Goal: Obtain resource: Download file/media

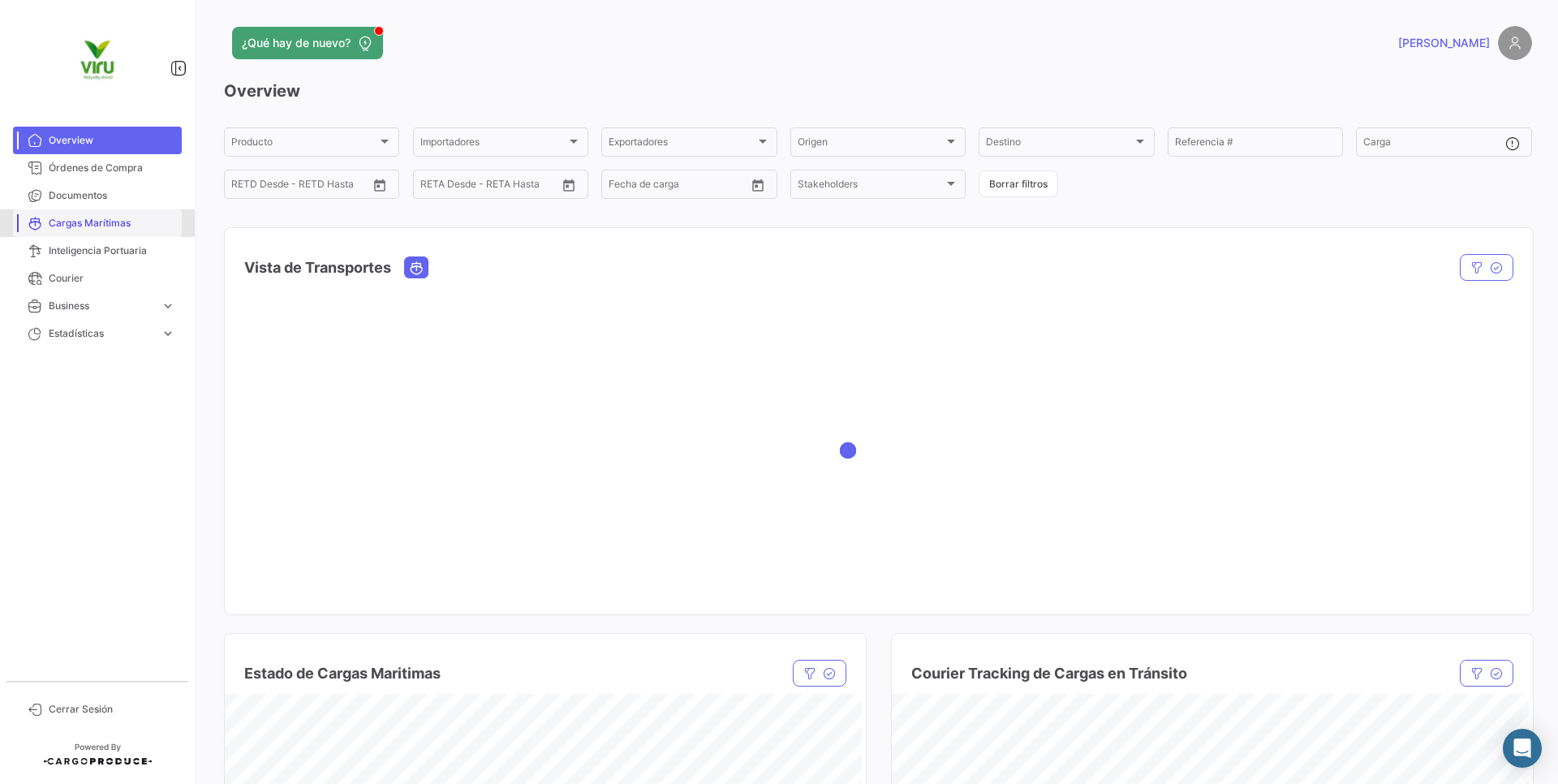
click at [86, 224] on span "Cargas Marítimas" at bounding box center [112, 223] width 127 height 15
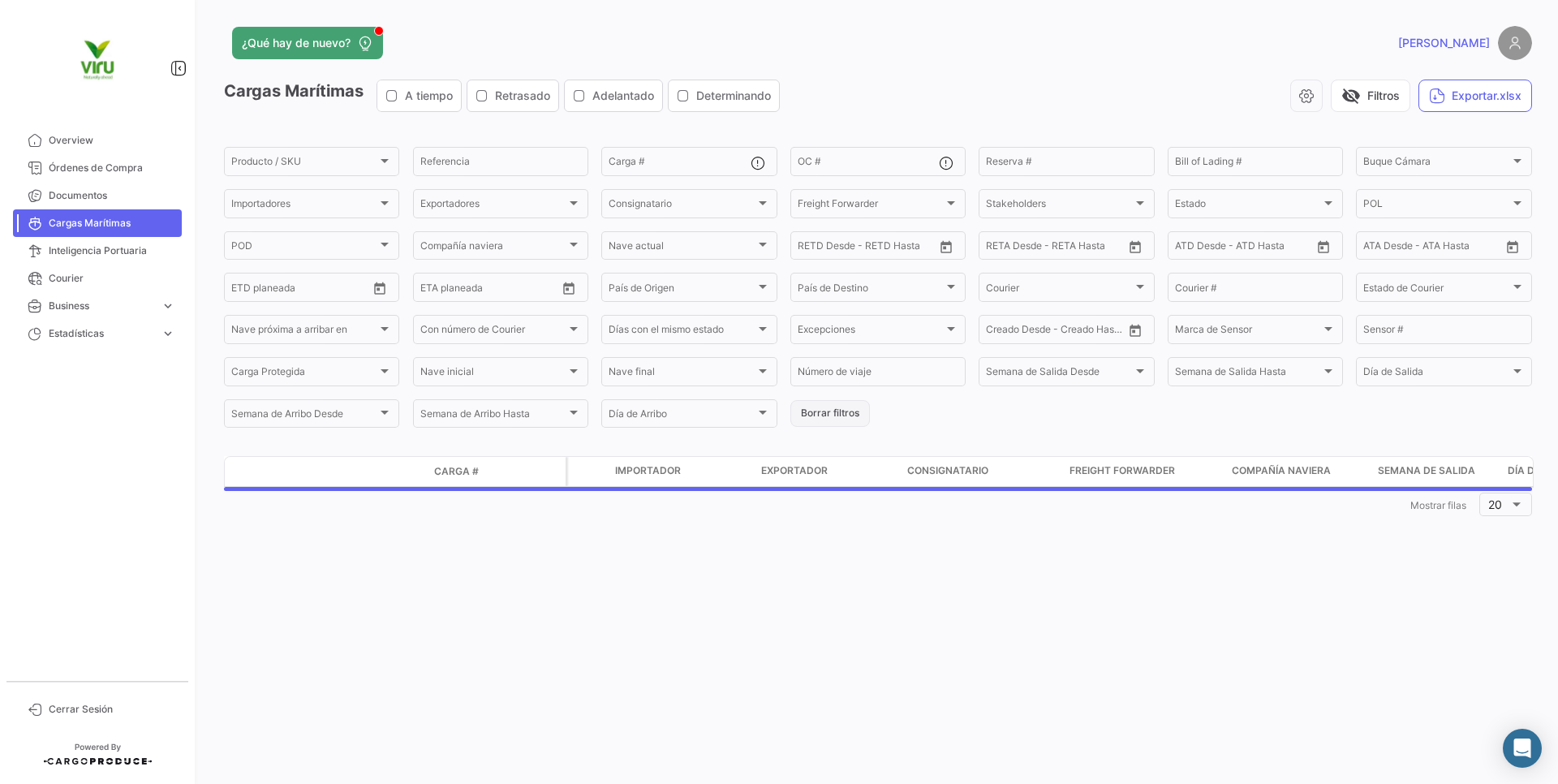
click at [802, 413] on button "Borrar filtros" at bounding box center [831, 413] width 80 height 27
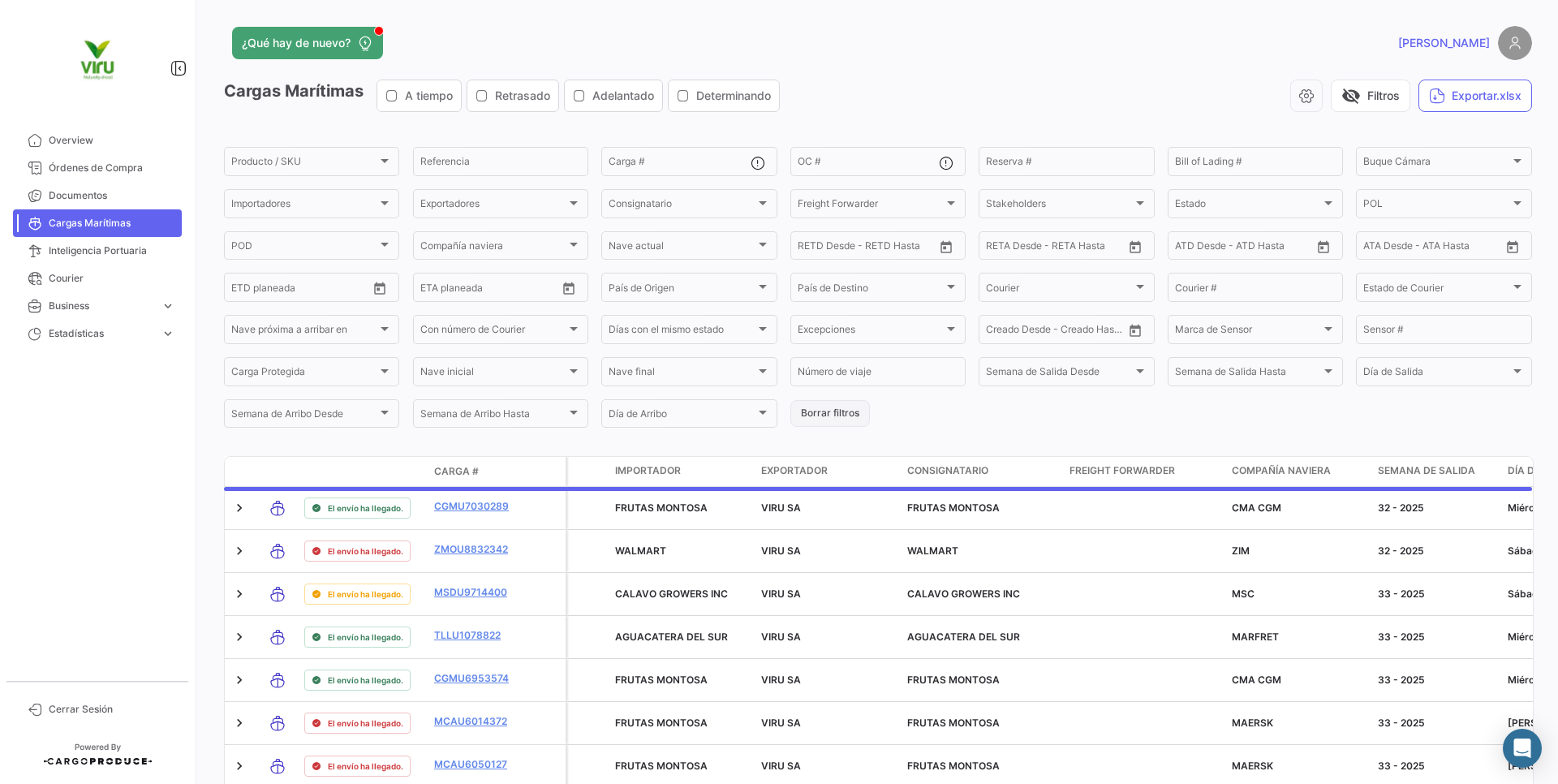
click at [802, 413] on button "Borrar filtros" at bounding box center [831, 413] width 80 height 27
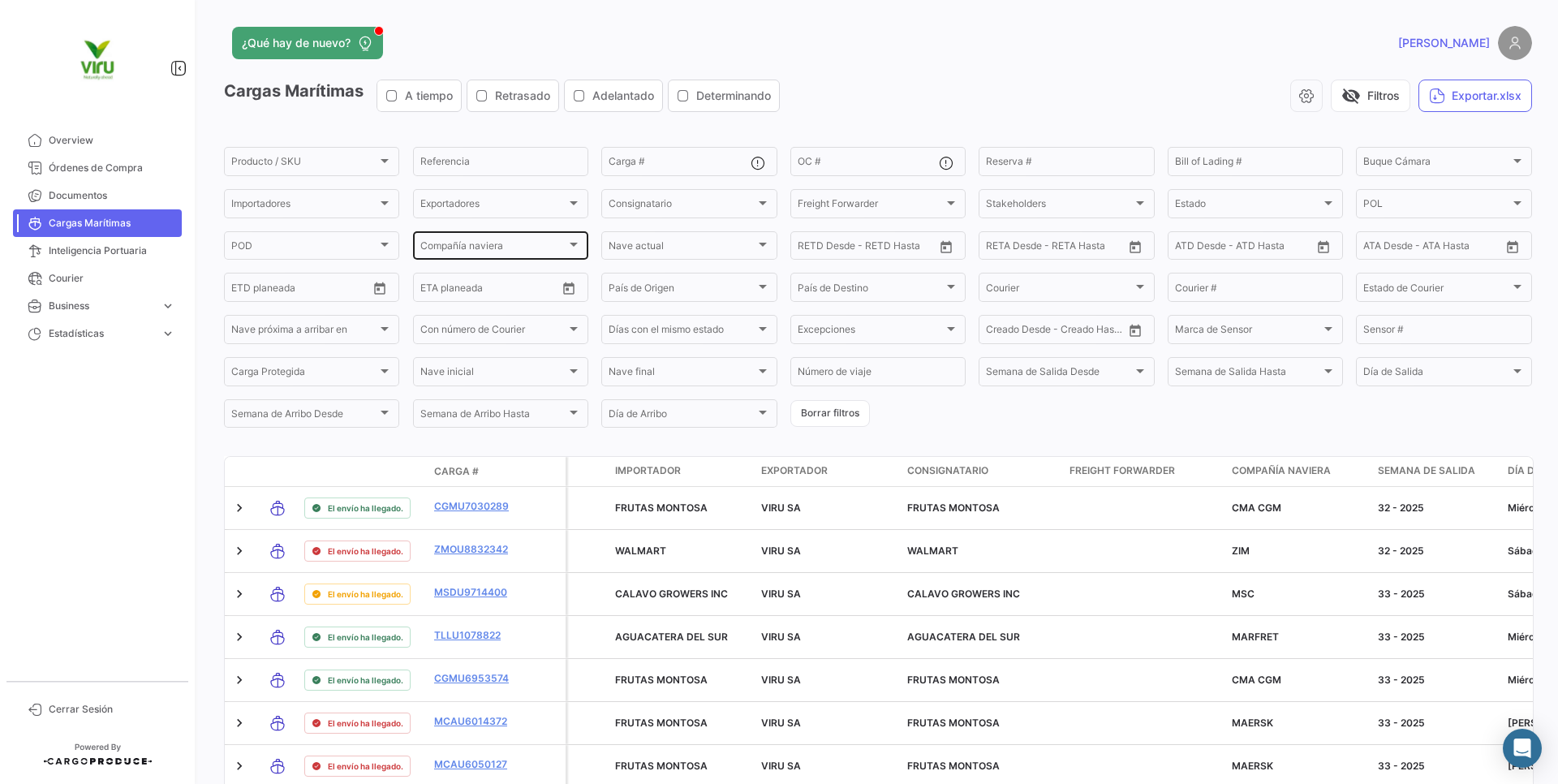
click at [550, 252] on div "Compañía naviera" at bounding box center [494, 248] width 146 height 11
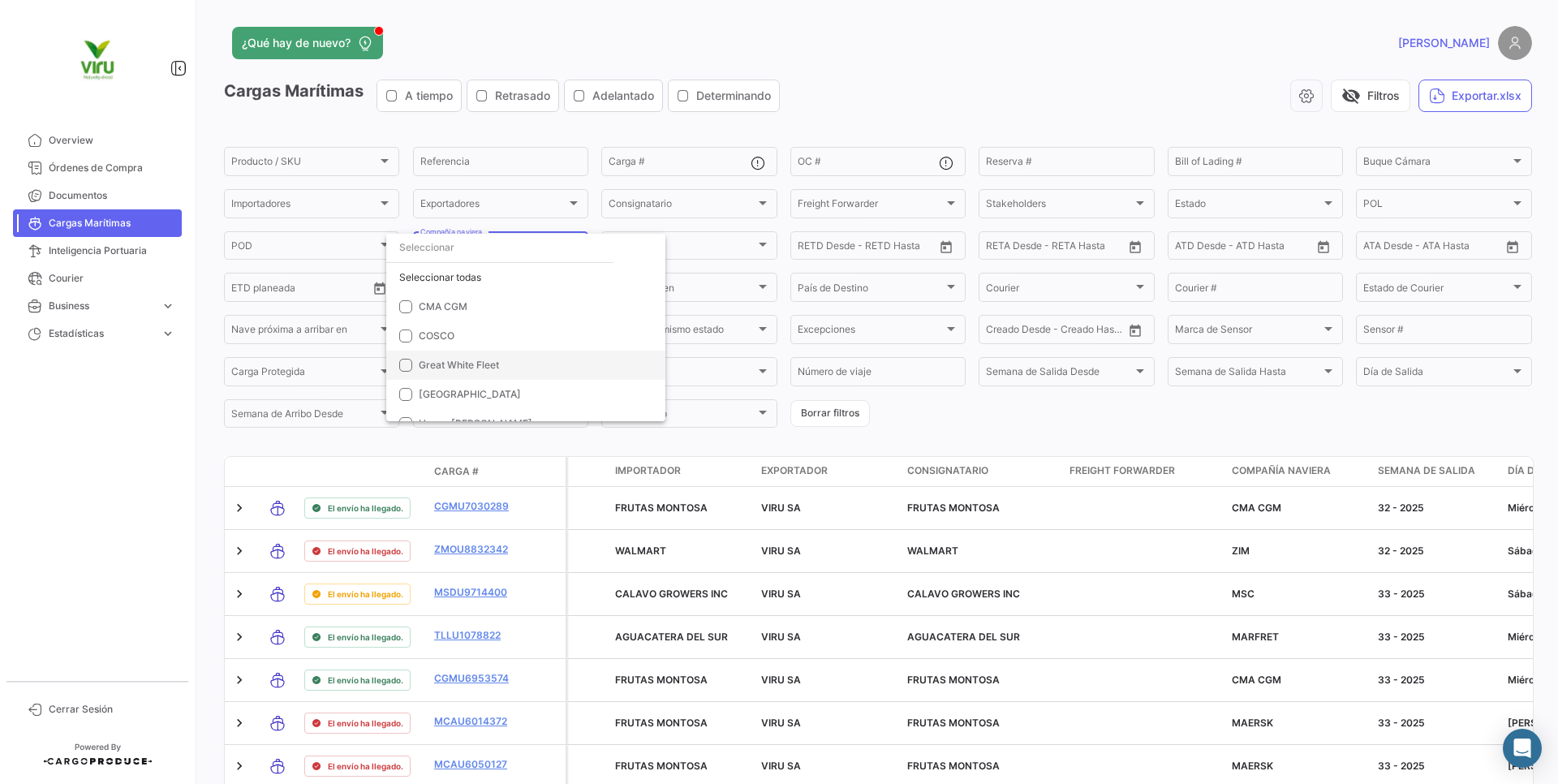
click at [526, 361] on span "Great White Fleet" at bounding box center [533, 365] width 227 height 15
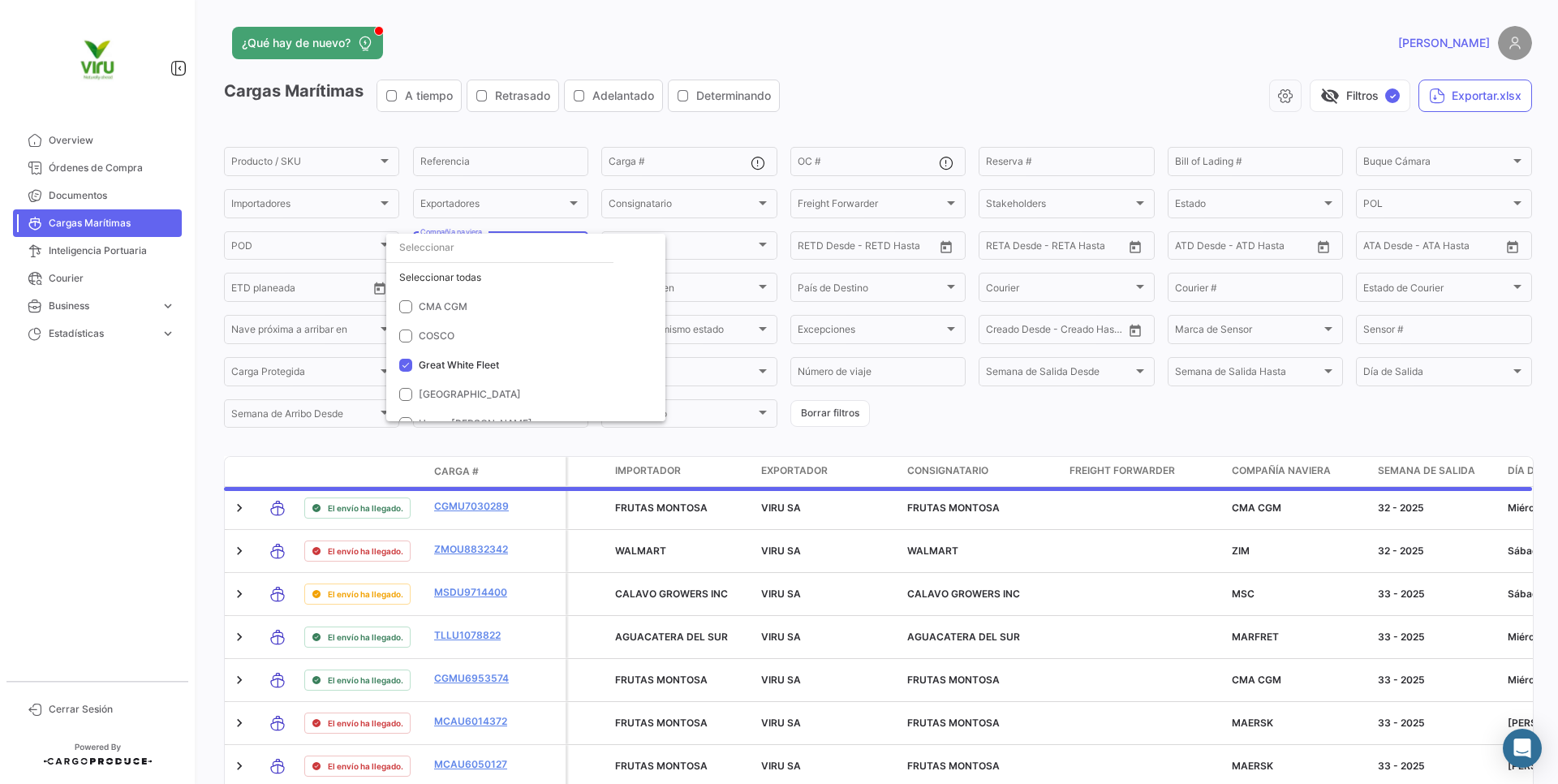
click at [929, 103] on div at bounding box center [779, 392] width 1558 height 784
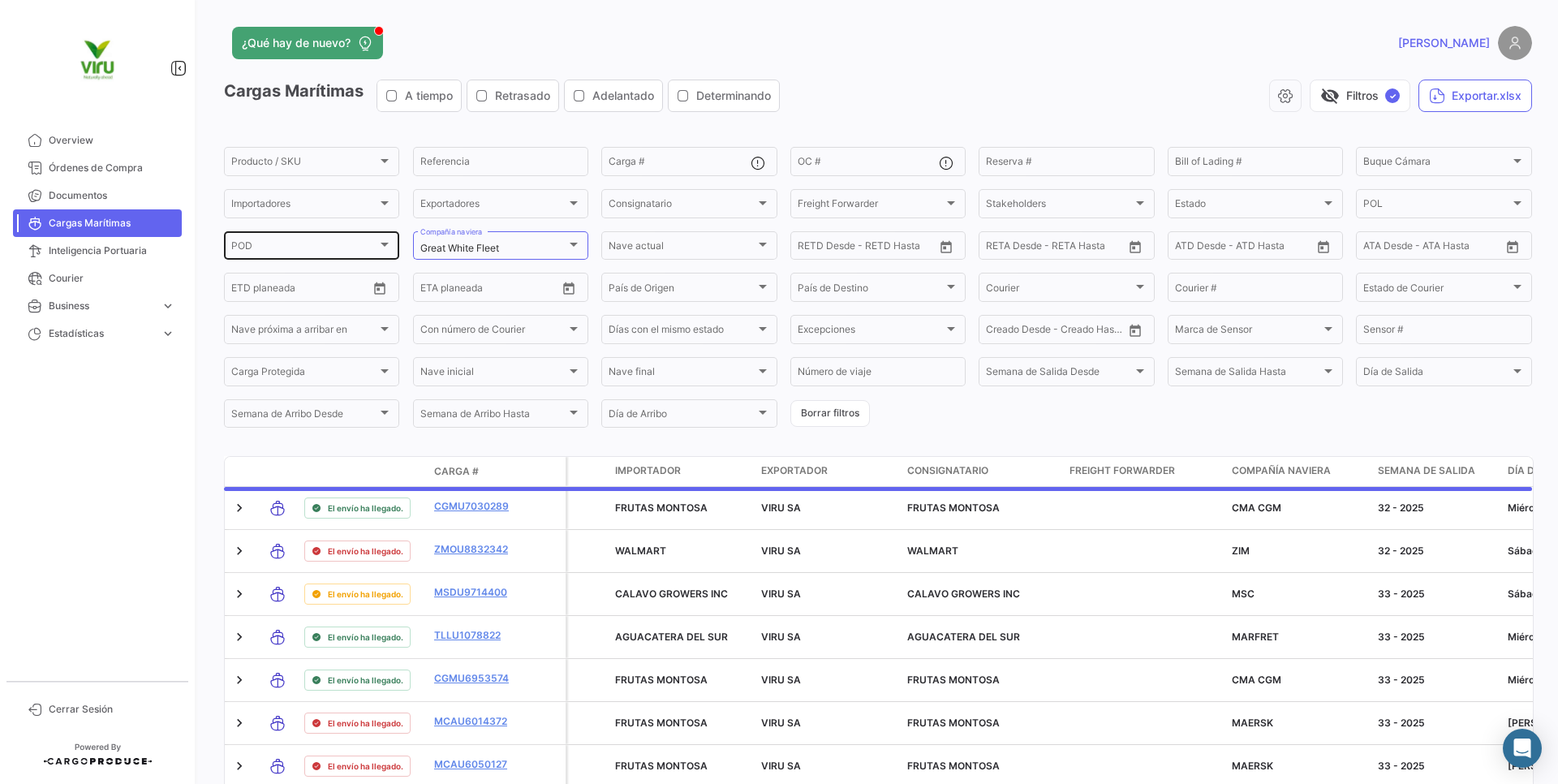
click at [317, 254] on div "POD POD" at bounding box center [312, 244] width 161 height 32
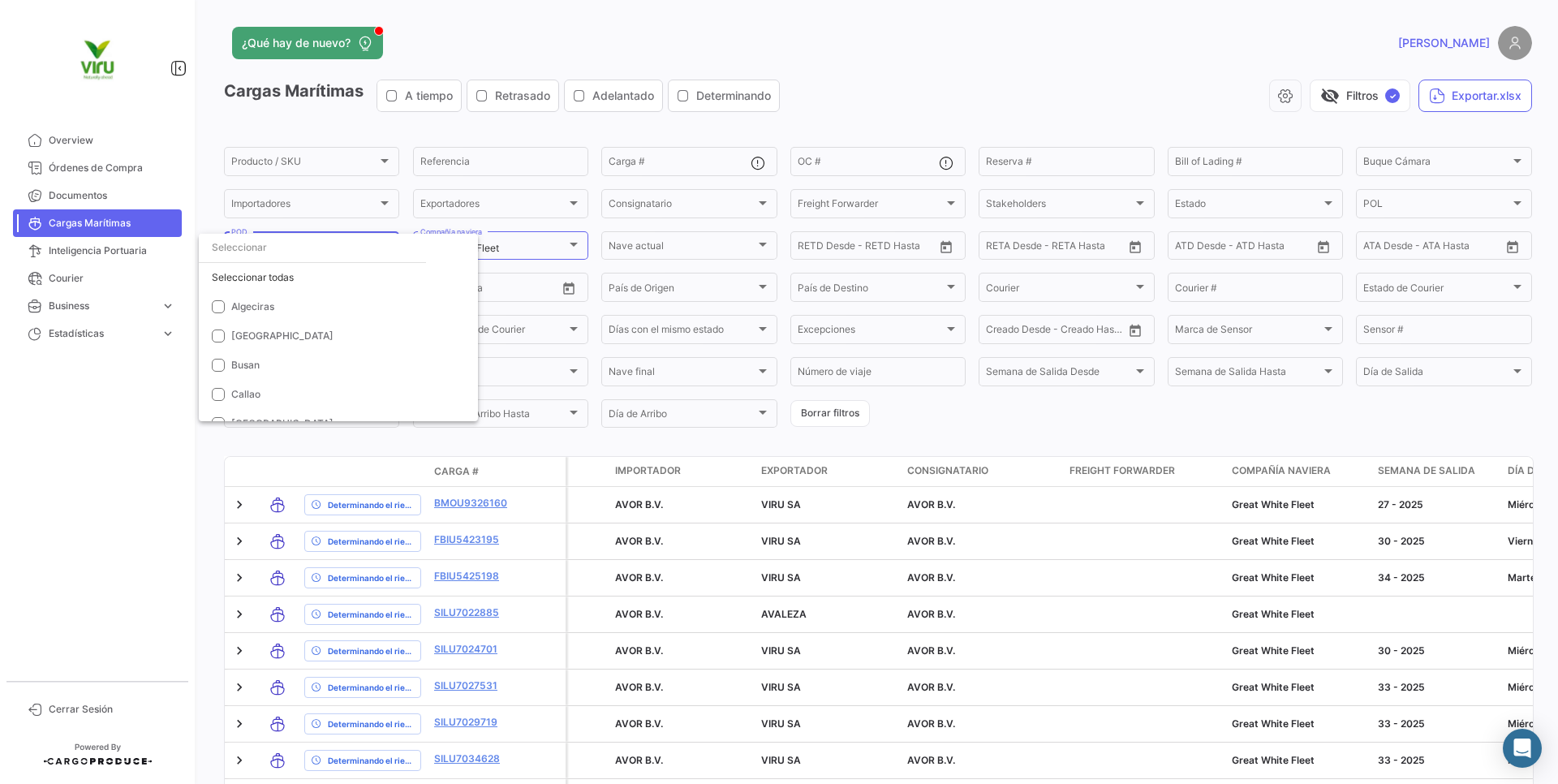
click at [317, 254] on input "dropdown search" at bounding box center [313, 248] width 227 height 29
type input "vliss"
click at [287, 319] on mat-option "[GEOGRAPHIC_DATA]" at bounding box center [339, 307] width 279 height 29
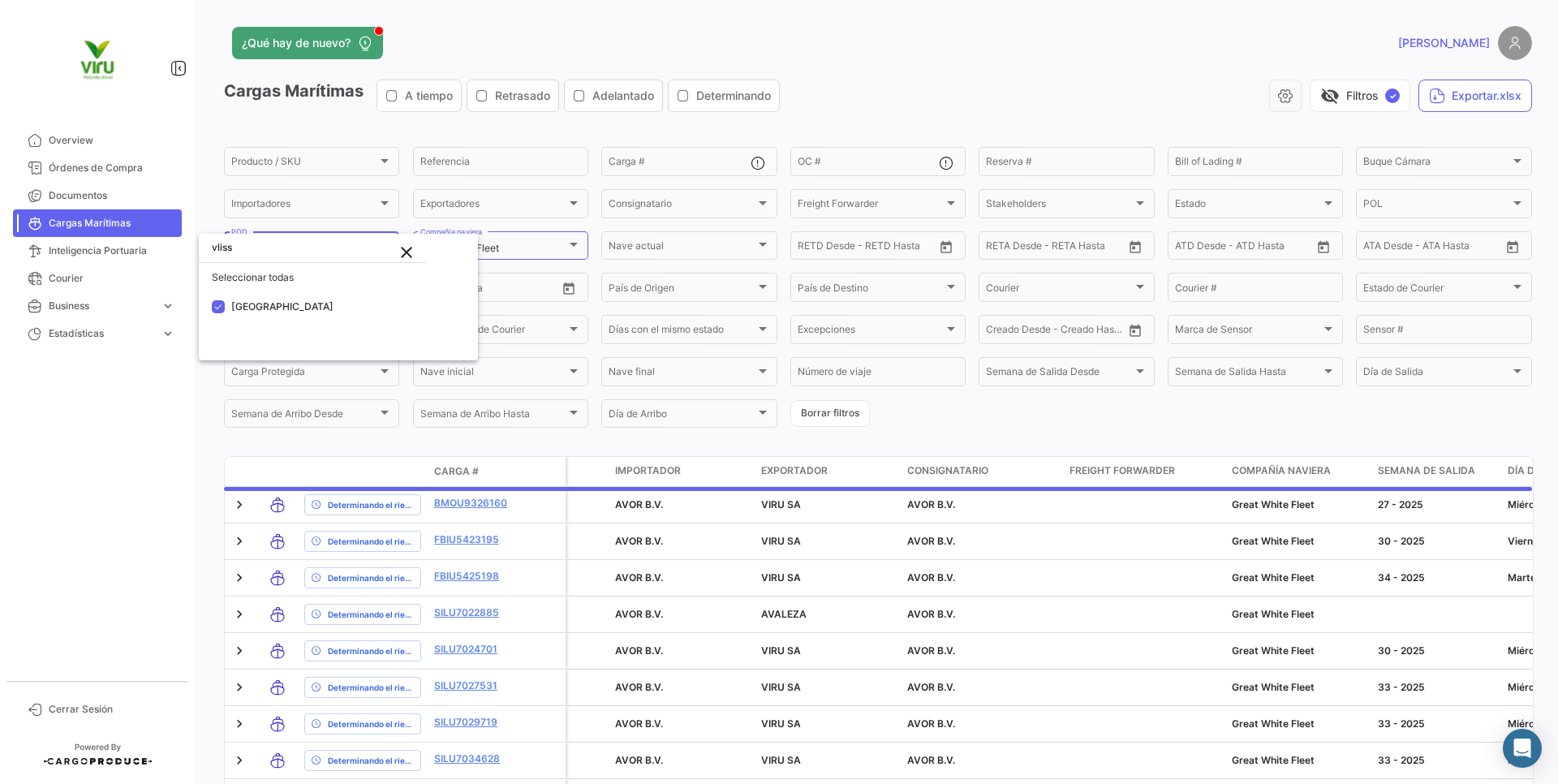
click at [788, 90] on div at bounding box center [779, 392] width 1558 height 784
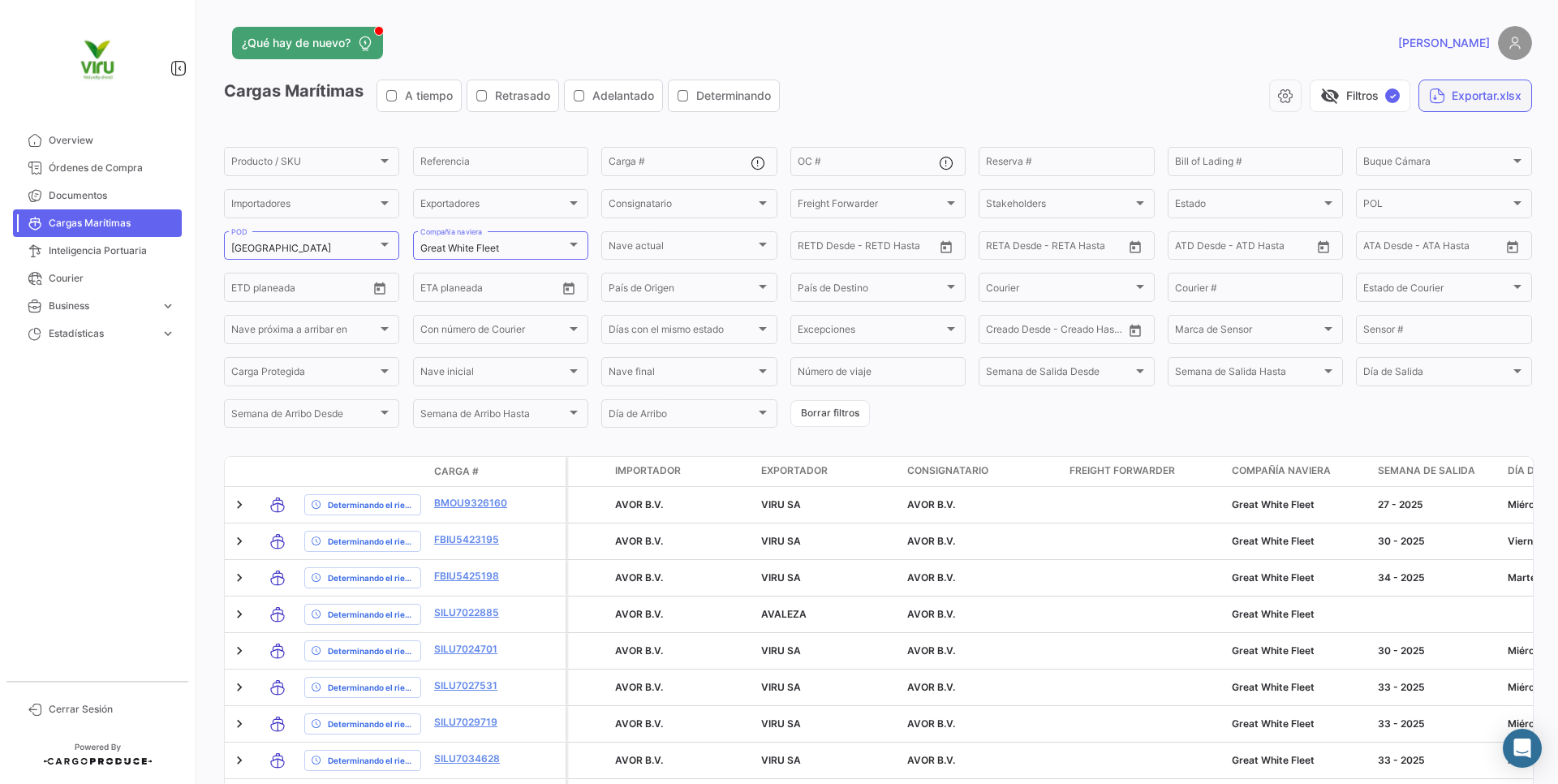
click at [1465, 108] on button "Exportar.xlsx" at bounding box center [1475, 96] width 114 height 32
click at [1465, 92] on button "Exportar.xlsx" at bounding box center [1475, 96] width 114 height 32
